Goal: Task Accomplishment & Management: Manage account settings

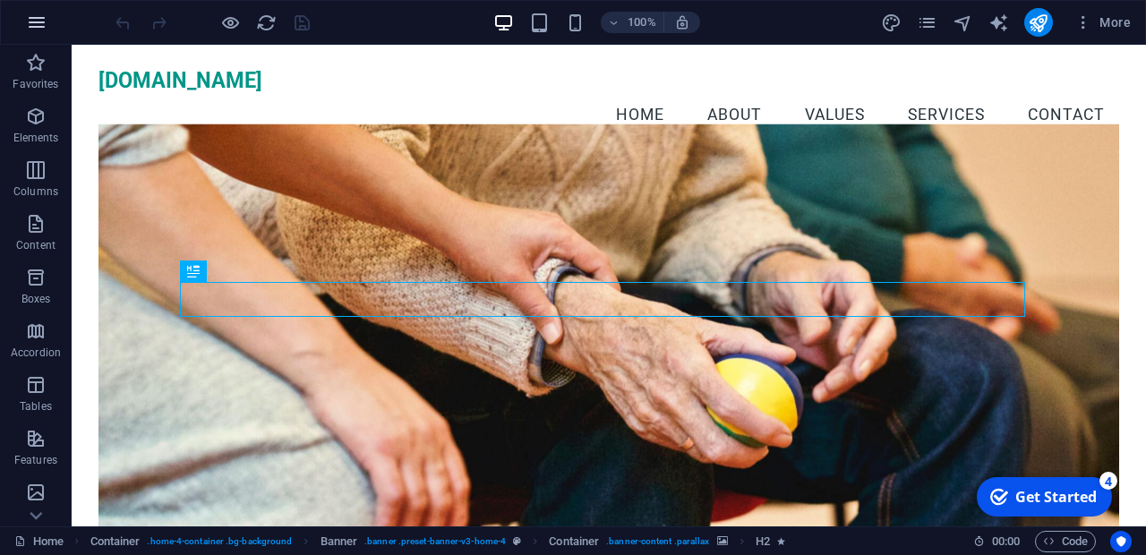
click at [32, 15] on icon "button" at bounding box center [36, 22] width 21 height 21
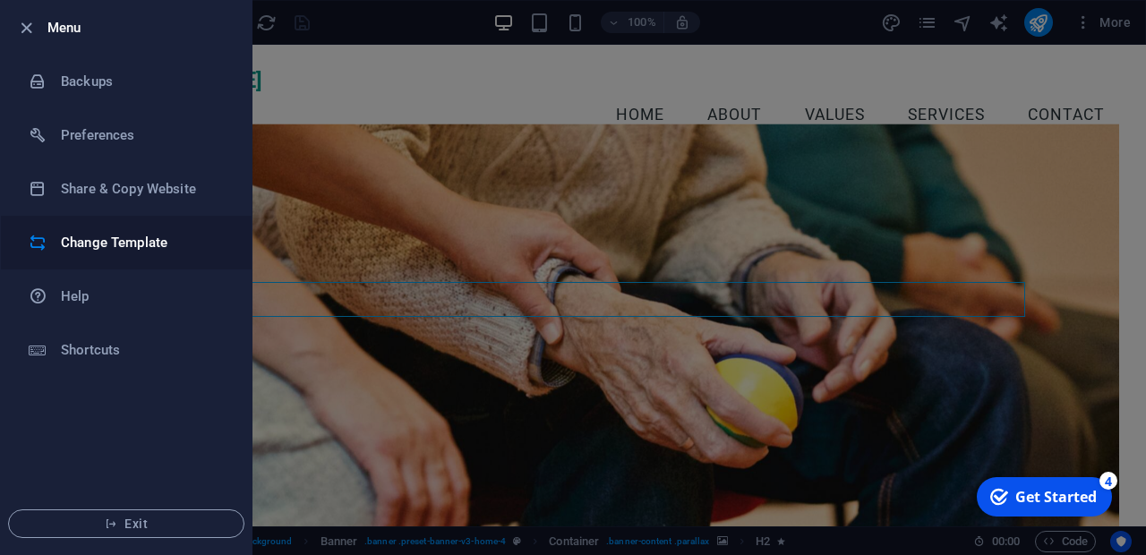
click at [135, 240] on h6 "Change Template" at bounding box center [144, 242] width 166 height 21
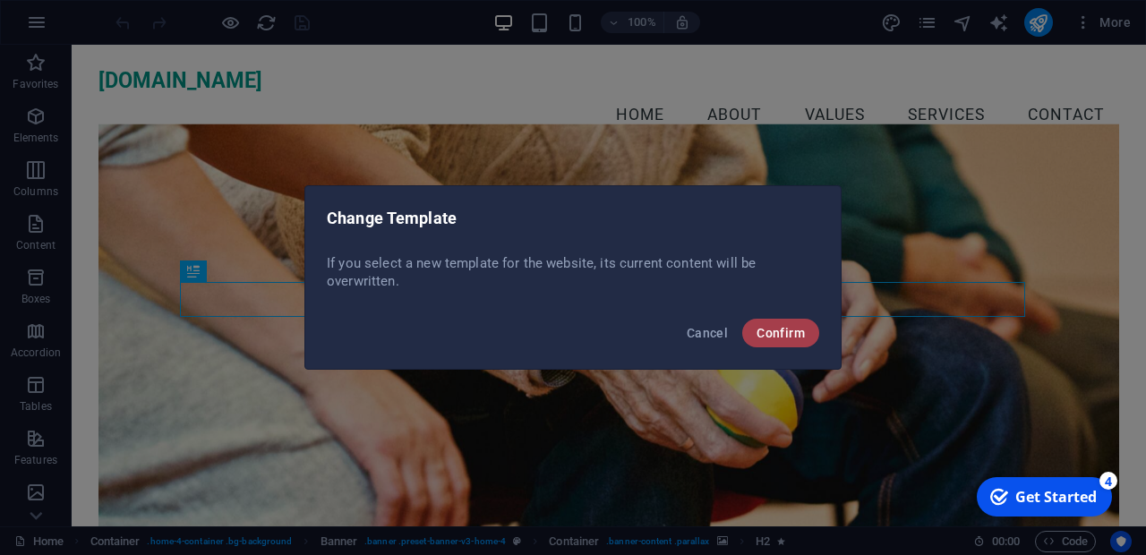
click at [781, 336] on span "Confirm" at bounding box center [780, 333] width 48 height 14
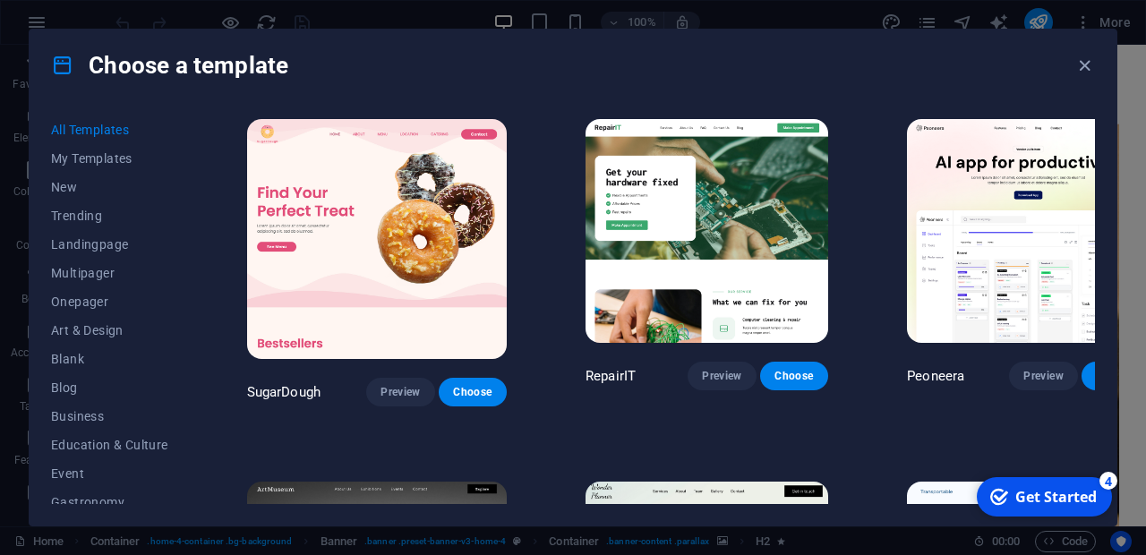
click at [679, 209] on img at bounding box center [706, 231] width 243 height 224
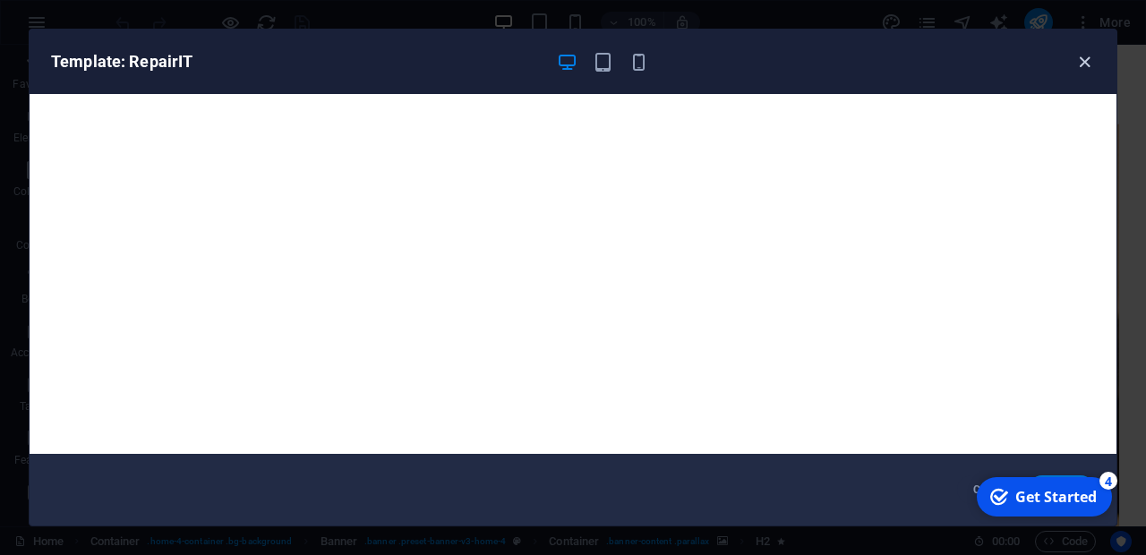
click at [1082, 61] on icon "button" at bounding box center [1084, 62] width 21 height 21
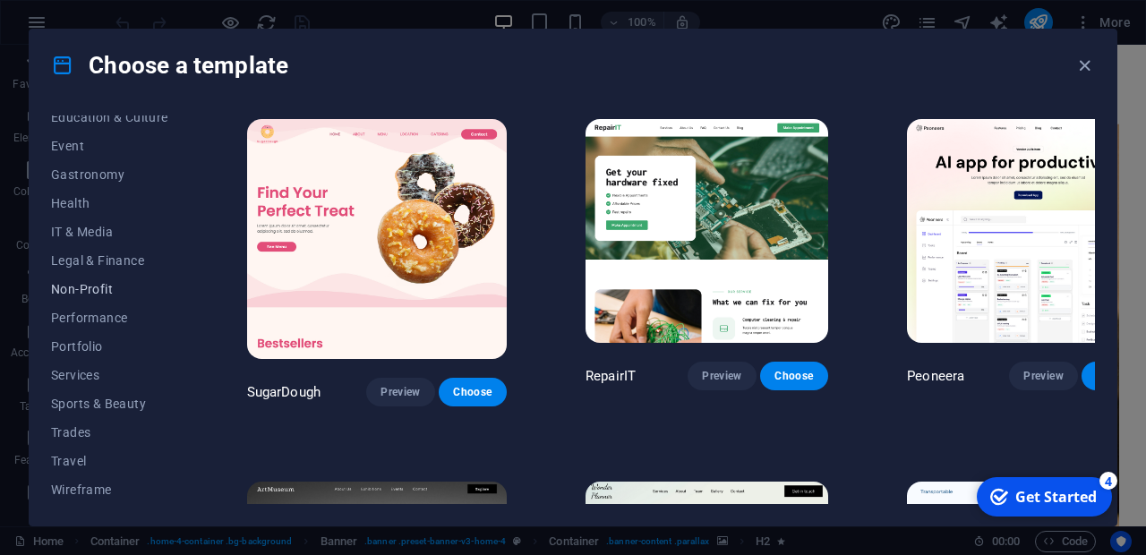
click at [88, 283] on span "Non-Profit" at bounding box center [109, 289] width 117 height 14
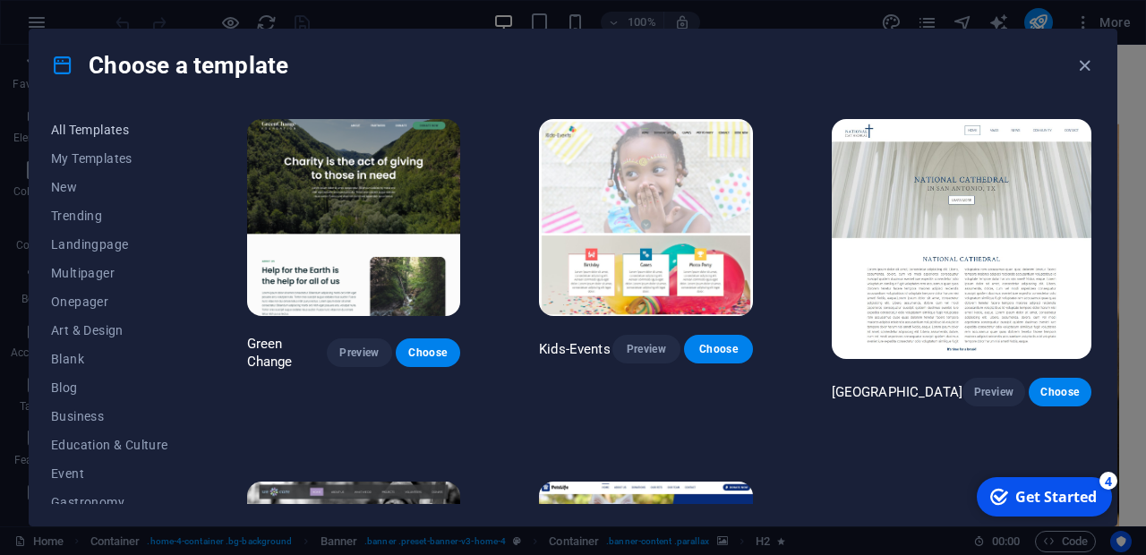
click at [124, 132] on span "All Templates" at bounding box center [109, 130] width 117 height 14
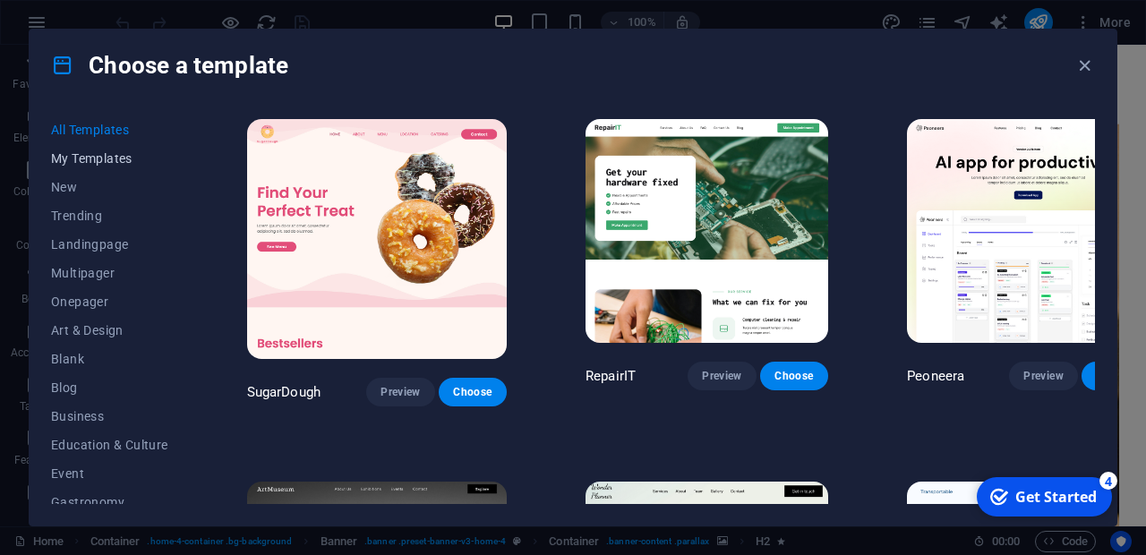
click at [113, 159] on span "My Templates" at bounding box center [109, 158] width 117 height 14
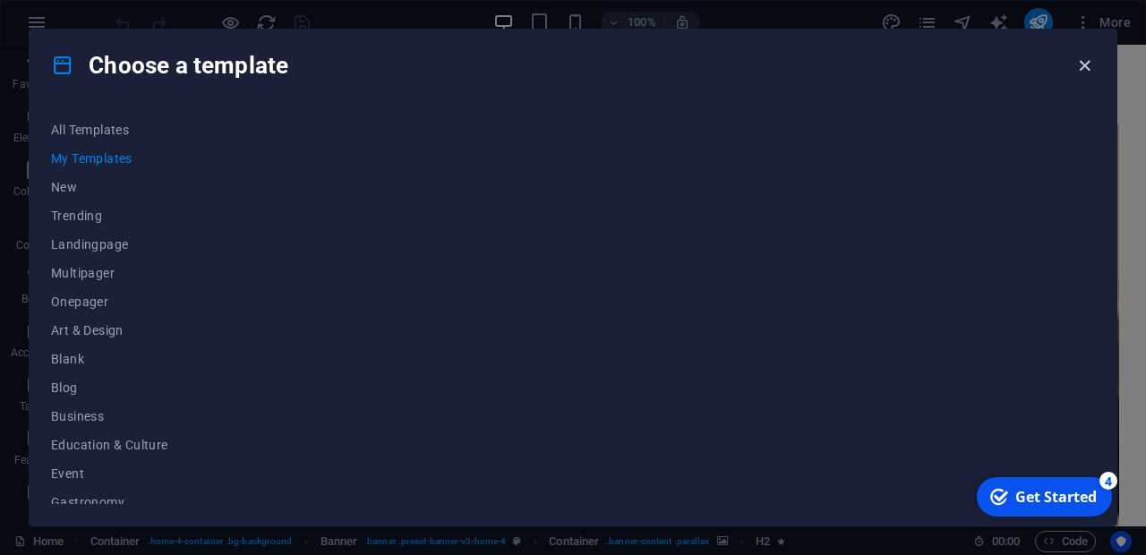
click at [1089, 58] on icon "button" at bounding box center [1084, 65] width 21 height 21
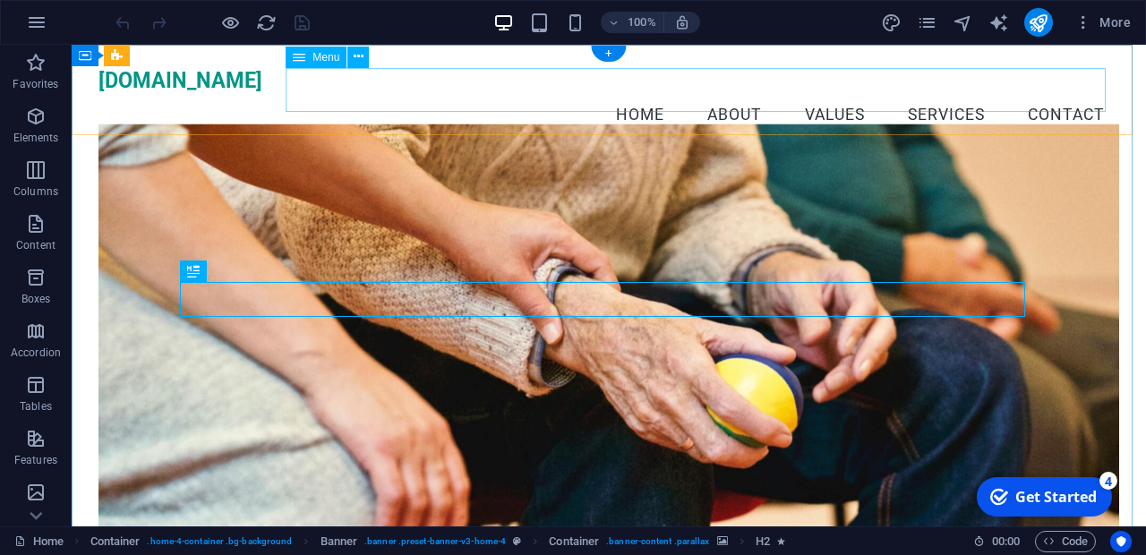
click at [718, 106] on nav "Home About Values Services Contact" at bounding box center [608, 115] width 1020 height 45
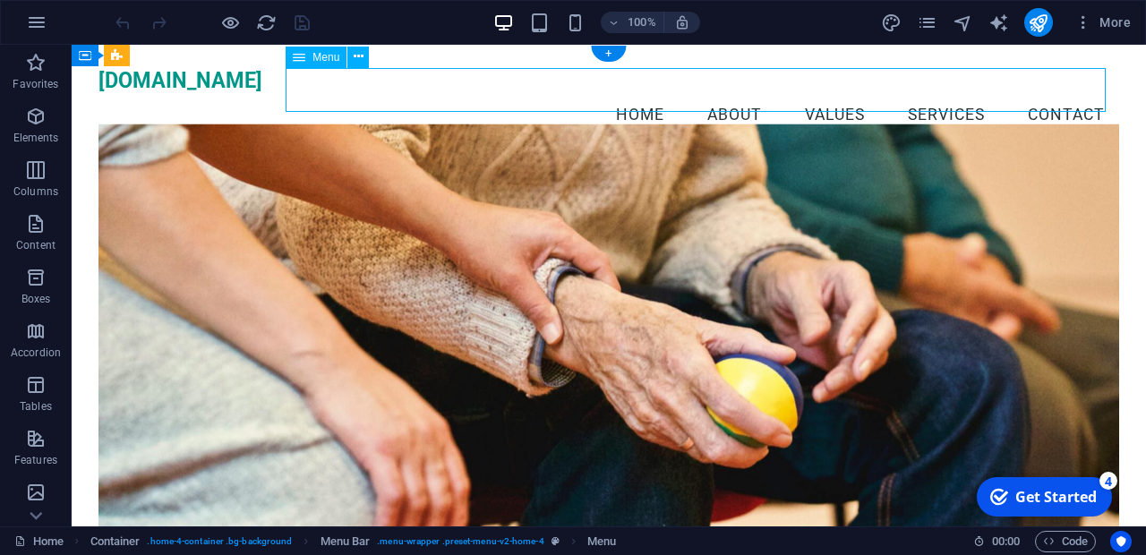
click at [727, 94] on nav "Home About Values Services Contact" at bounding box center [608, 115] width 1020 height 45
click at [729, 93] on nav "Home About Values Services Contact" at bounding box center [608, 115] width 1020 height 45
